Goal: Entertainment & Leisure: Consume media (video, audio)

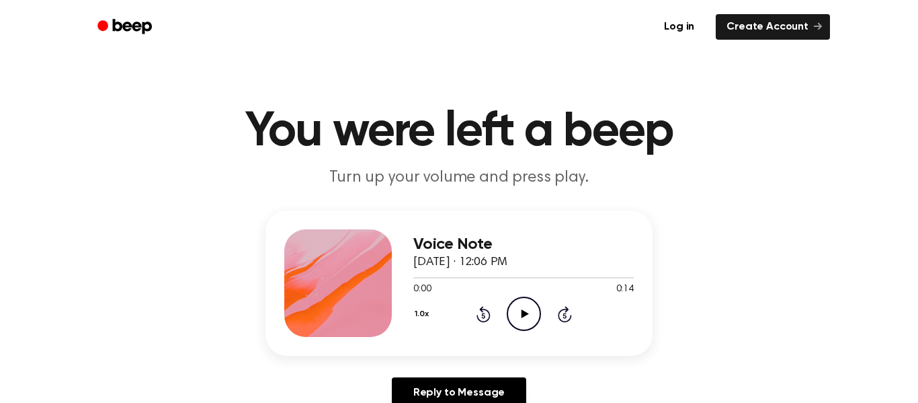
click at [516, 321] on icon "Play Audio" at bounding box center [524, 313] width 34 height 34
click at [516, 321] on icon "Pause Audio" at bounding box center [524, 313] width 34 height 34
click at [520, 305] on icon "Play Audio" at bounding box center [524, 313] width 34 height 34
click at [520, 305] on icon "Pause Audio" at bounding box center [524, 313] width 34 height 34
